Goal: Task Accomplishment & Management: Complete application form

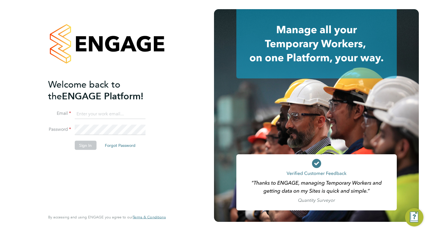
type input "tamsinwhisken@jambo.co"
click at [83, 139] on li "Password" at bounding box center [104, 133] width 112 height 16
click at [83, 145] on button "Sign In" at bounding box center [86, 145] width 22 height 9
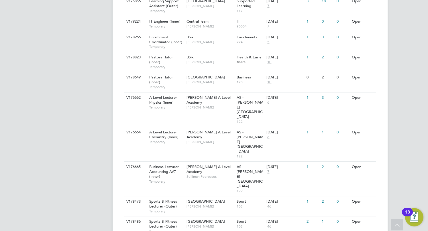
scroll to position [596, 0]
